Goal: Task Accomplishment & Management: Manage account settings

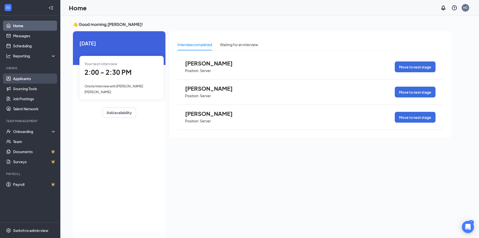
click at [23, 77] on link "Applicants" at bounding box center [34, 78] width 43 height 10
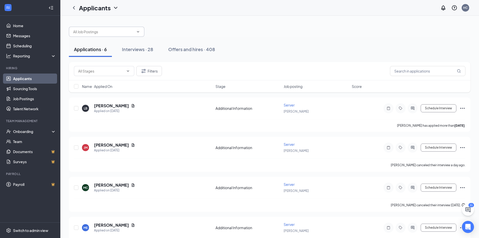
click at [136, 31] on icon "ChevronDown" at bounding box center [138, 32] width 4 height 4
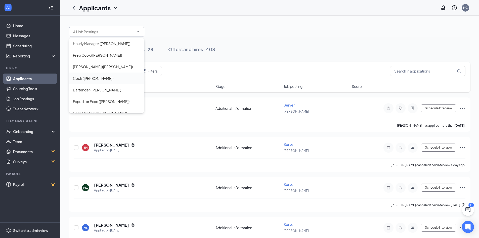
click at [107, 79] on div "Cook ([PERSON_NAME])" at bounding box center [106, 78] width 67 height 6
type input "Cook ([PERSON_NAME])"
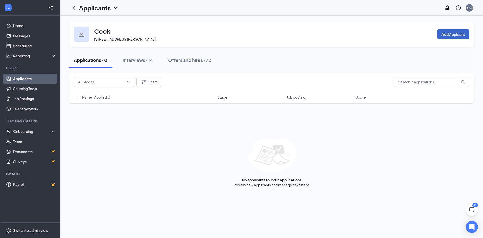
click at [450, 37] on button "Add Applicant" at bounding box center [453, 34] width 32 height 10
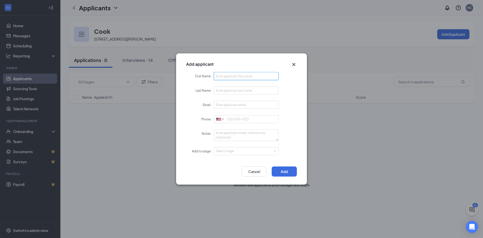
click at [261, 79] on input "First Name" at bounding box center [246, 76] width 65 height 8
type input "[PERSON_NAME]"
click at [270, 91] on input "Last Name" at bounding box center [246, 90] width 65 height 8
type input "[PERSON_NAME]"
click at [262, 107] on input "Email" at bounding box center [246, 105] width 65 height 8
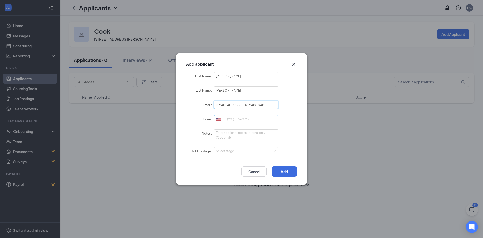
type input "[EMAIL_ADDRESS][DOMAIN_NAME]"
click at [268, 121] on input "Phone" at bounding box center [246, 119] width 65 height 8
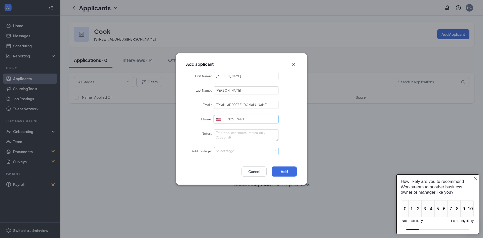
click at [273, 150] on div "Select stage" at bounding box center [245, 150] width 58 height 5
type input "7126859471"
click at [257, 176] on li "Hiring Complete" at bounding box center [246, 177] width 65 height 8
click at [271, 149] on div "Select stage Hiring Complete" at bounding box center [246, 151] width 61 height 8
click at [259, 177] on li "Hiring Complete" at bounding box center [246, 177] width 65 height 8
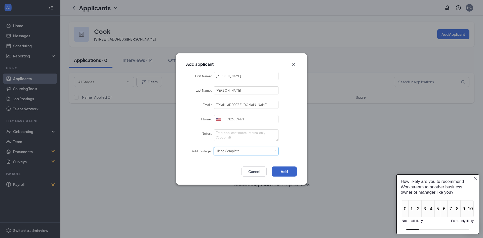
click at [292, 172] on button "Add" at bounding box center [284, 171] width 25 height 10
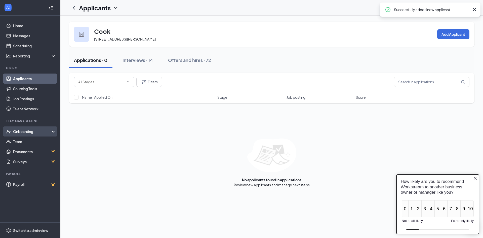
click at [24, 130] on div "Onboarding" at bounding box center [32, 131] width 39 height 5
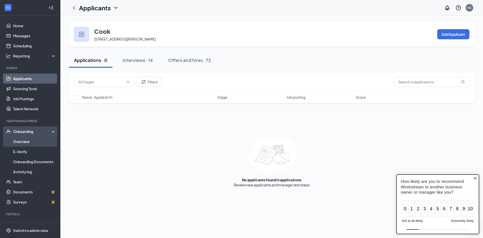
click at [25, 140] on link "Overview" at bounding box center [34, 141] width 43 height 10
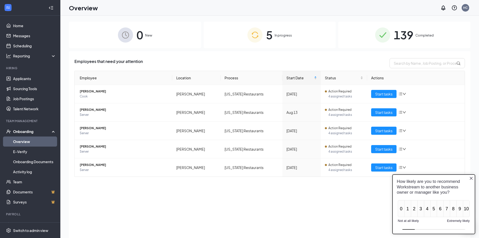
click at [301, 46] on div "5 In progress" at bounding box center [270, 35] width 132 height 26
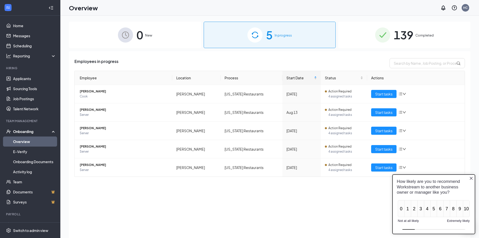
click at [306, 35] on div "5 In progress" at bounding box center [270, 35] width 132 height 26
click at [394, 37] on span "139" at bounding box center [404, 34] width 20 height 17
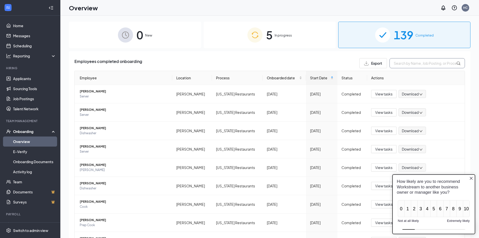
click at [417, 63] on input "text" at bounding box center [427, 63] width 75 height 10
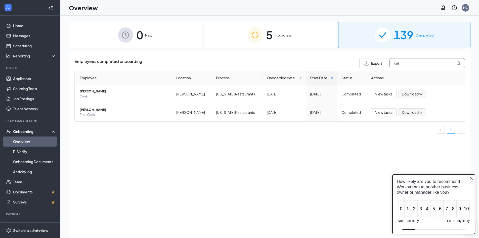
type input "kel"
click at [176, 38] on div "0 New" at bounding box center [135, 35] width 132 height 26
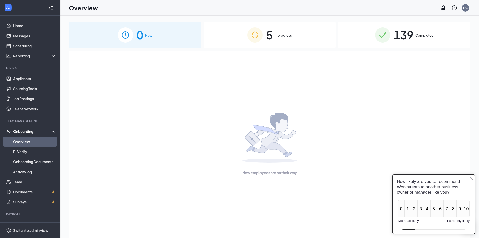
click at [31, 132] on div "Onboarding" at bounding box center [32, 131] width 39 height 5
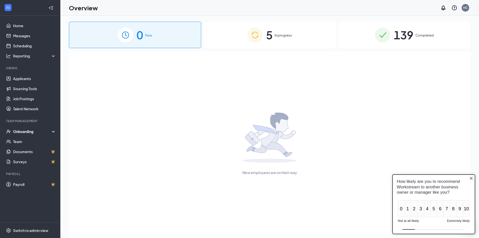
click at [28, 127] on div "Onboarding" at bounding box center [30, 131] width 60 height 10
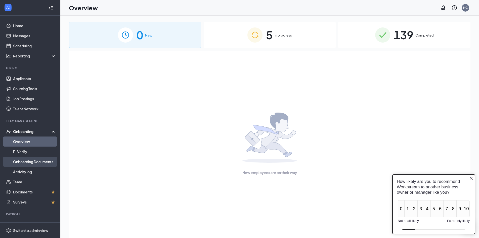
click at [39, 162] on link "Onboarding Documents" at bounding box center [34, 161] width 43 height 10
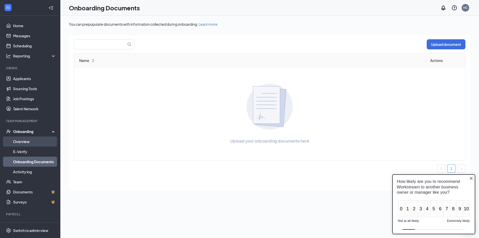
click at [38, 146] on link "Overview" at bounding box center [34, 141] width 43 height 10
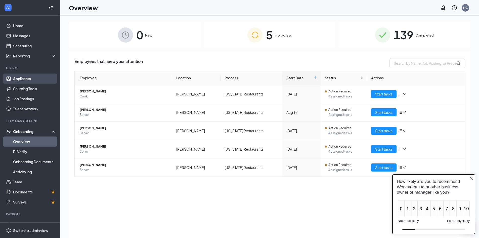
click at [35, 80] on link "Applicants" at bounding box center [34, 78] width 43 height 10
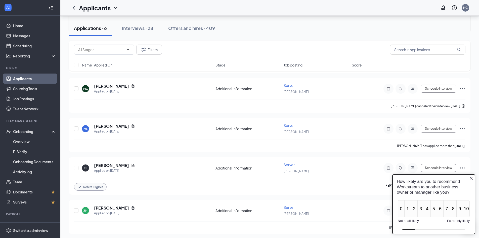
scroll to position [101, 0]
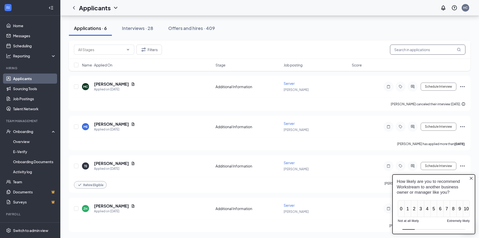
click at [427, 52] on input "text" at bounding box center [427, 50] width 75 height 10
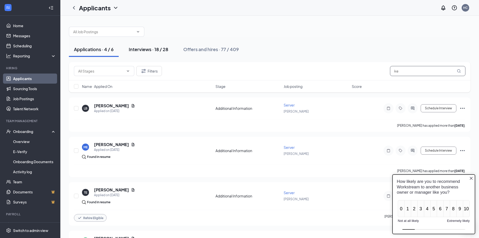
type input "ke"
click at [155, 51] on div "Interviews · 18 / 28" at bounding box center [148, 49] width 39 height 6
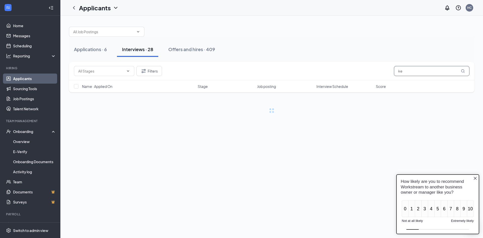
click at [411, 71] on input "ke" at bounding box center [431, 71] width 75 height 10
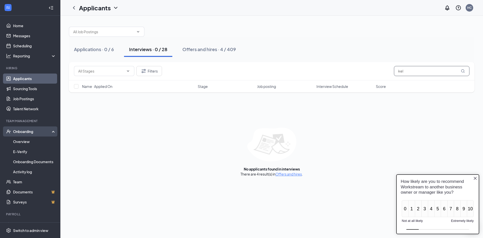
type input "kel"
click at [32, 136] on div "Onboarding" at bounding box center [30, 131] width 60 height 10
click at [32, 142] on link "Overview" at bounding box center [34, 141] width 43 height 10
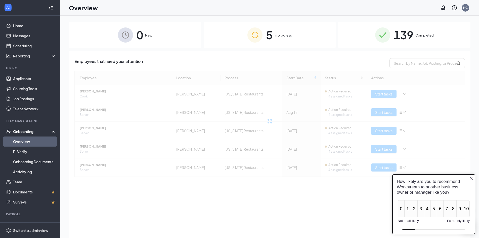
click at [147, 42] on div "0 New" at bounding box center [135, 35] width 132 height 26
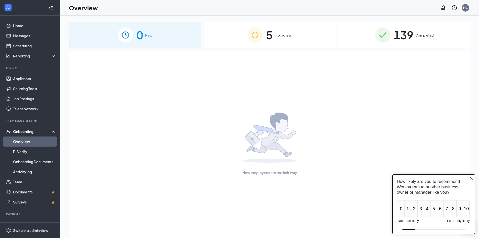
click at [266, 39] on span "5" at bounding box center [269, 34] width 7 height 17
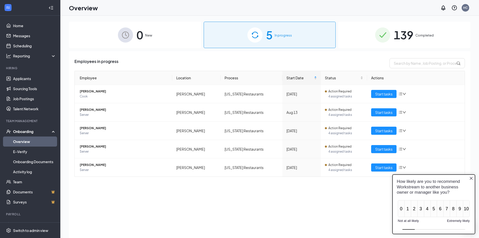
click at [387, 40] on img at bounding box center [382, 34] width 15 height 15
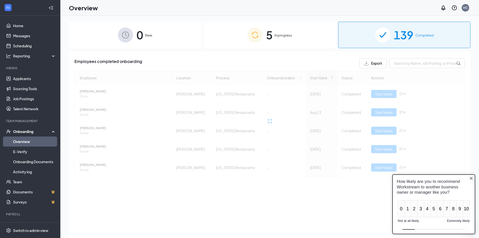
click at [140, 42] on span "0" at bounding box center [140, 34] width 7 height 17
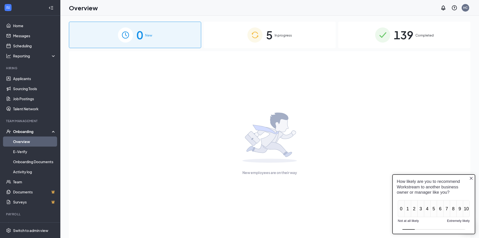
click at [37, 135] on div "Onboarding" at bounding box center [30, 131] width 60 height 10
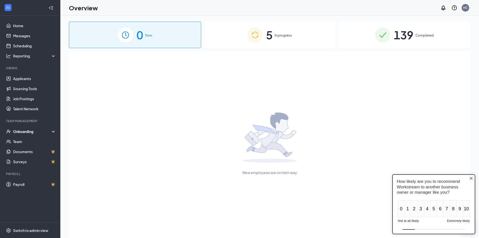
click at [42, 132] on div "Onboarding" at bounding box center [32, 131] width 39 height 5
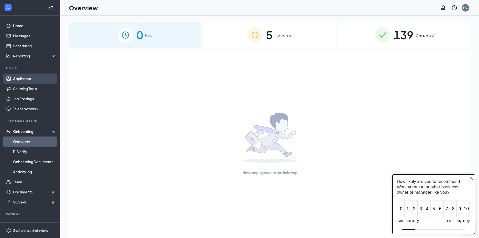
click at [22, 77] on link "Applicants" at bounding box center [34, 78] width 43 height 10
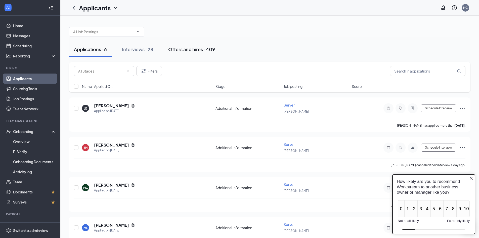
click at [205, 49] on div "Offers and hires · 409" at bounding box center [191, 49] width 47 height 6
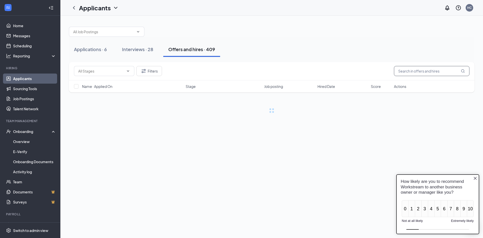
click at [427, 74] on input "text" at bounding box center [431, 71] width 75 height 10
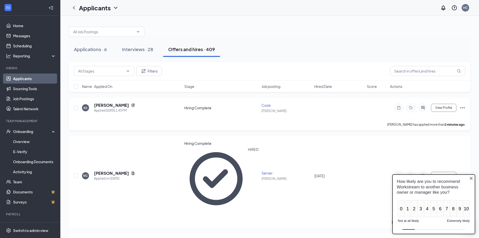
click at [462, 108] on icon "Ellipses" at bounding box center [463, 108] width 6 height 6
click at [433, 119] on p "[PERSON_NAME] as hired" at bounding box center [439, 116] width 45 height 5
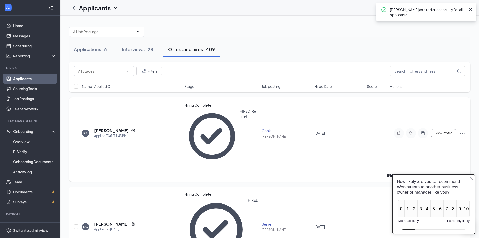
click at [463, 130] on icon "Ellipses" at bounding box center [463, 133] width 6 height 6
click at [445, 146] on p "Move to stage" at bounding box center [439, 143] width 45 height 5
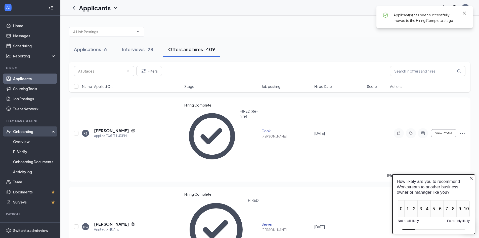
click at [31, 131] on div "Onboarding" at bounding box center [32, 131] width 39 height 5
click at [27, 139] on link "Overview" at bounding box center [34, 141] width 43 height 10
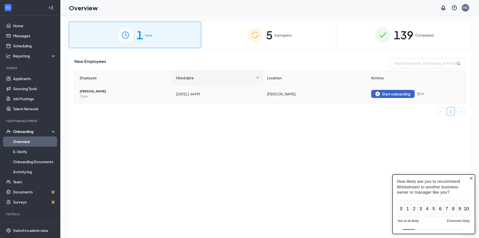
click at [397, 94] on div "Start onboarding" at bounding box center [393, 94] width 35 height 5
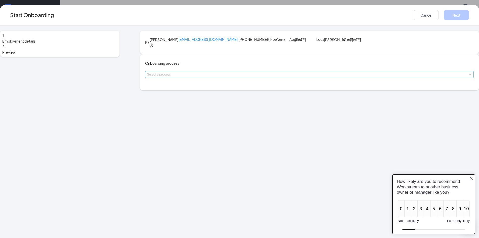
click at [220, 77] on div "Select a process" at bounding box center [308, 74] width 322 height 5
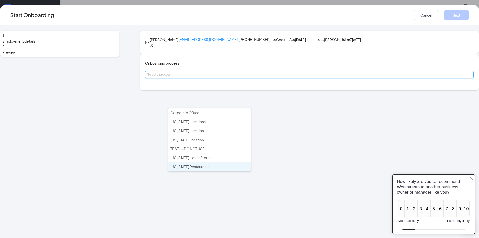
click at [218, 168] on li "[US_STATE] Restaurants" at bounding box center [210, 166] width 82 height 9
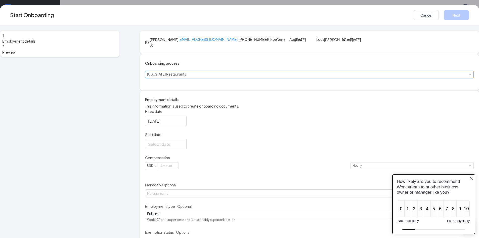
scroll to position [81, 0]
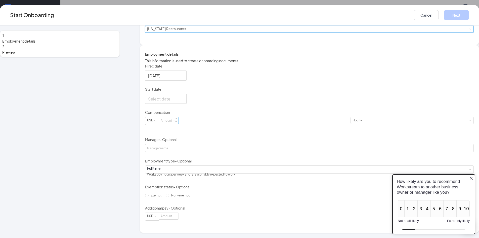
click at [179, 123] on input at bounding box center [169, 120] width 20 height 7
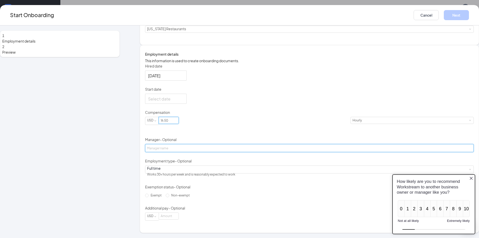
type input "16.5"
click at [193, 149] on input "Manager - Optional" at bounding box center [309, 148] width 329 height 8
type input "[PERSON_NAME]"
click at [178, 197] on span "Non-exempt" at bounding box center [180, 195] width 23 height 4
click at [169, 197] on input "Non-exempt" at bounding box center [168, 195] width 4 height 4
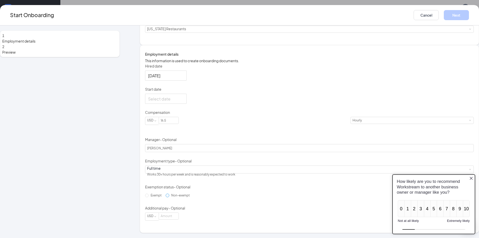
radio input "true"
click at [408, 22] on div "Start Onboarding Cancel Next" at bounding box center [239, 15] width 479 height 20
click at [471, 179] on icon "Close button" at bounding box center [471, 178] width 4 height 4
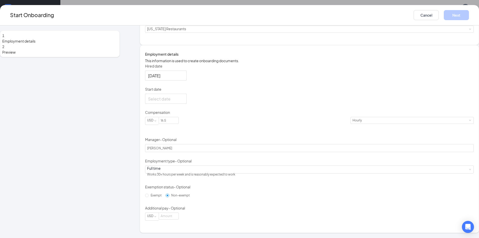
click at [471, 118] on div "1 Employment details 2 Preview KS [PERSON_NAME] [EMAIL_ADDRESS][DOMAIN_NAME] · …" at bounding box center [239, 131] width 479 height 212
click at [183, 96] on input "Start date" at bounding box center [165, 99] width 34 height 6
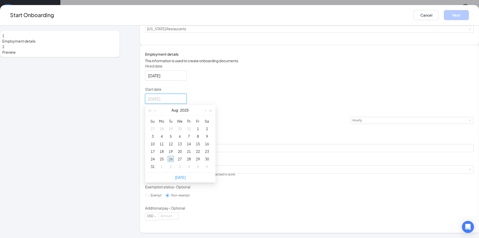
type input "[DATE]"
click at [174, 158] on div "26" at bounding box center [171, 159] width 6 height 6
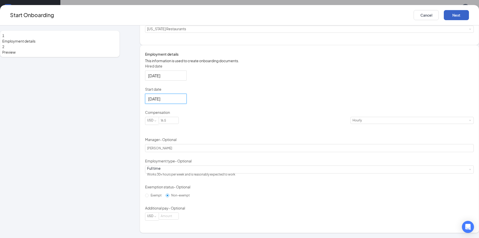
click at [444, 19] on button "Next" at bounding box center [456, 15] width 25 height 10
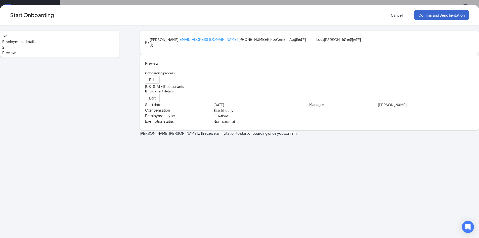
scroll to position [0, 0]
click at [416, 12] on button "Confirm and Send Invitation" at bounding box center [441, 15] width 55 height 10
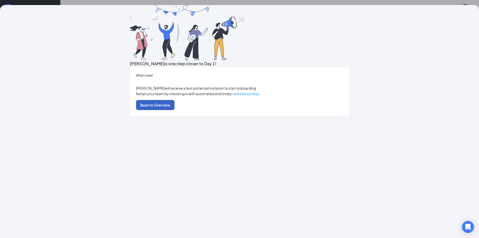
click at [175, 110] on button "Back to Overview" at bounding box center [155, 105] width 38 height 10
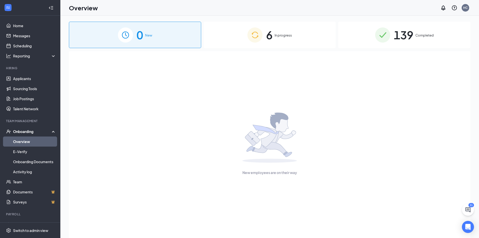
click at [299, 42] on div "6 In progress" at bounding box center [270, 35] width 132 height 26
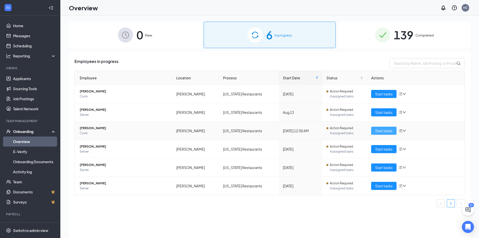
click at [382, 132] on span "Start tasks" at bounding box center [383, 131] width 17 height 6
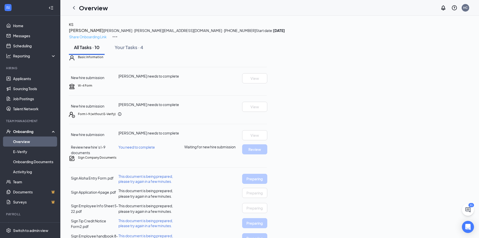
click at [107, 34] on p "Share Onboarding Link" at bounding box center [87, 37] width 37 height 6
type textarea "Hi [PERSON_NAME], This is a gentle reminder to complete your onboarding before …"
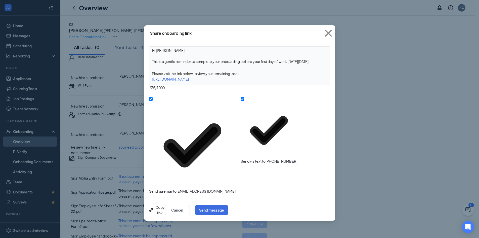
drag, startPoint x: 278, startPoint y: 80, endPoint x: 54, endPoint y: 83, distance: 223.6
click at [54, 83] on div "Share onboarding link Hi [PERSON_NAME], This is a gentle reminder to complete y…" at bounding box center [239, 119] width 479 height 238
copy div "[URL][DOMAIN_NAME]"
